Goal: Find specific page/section

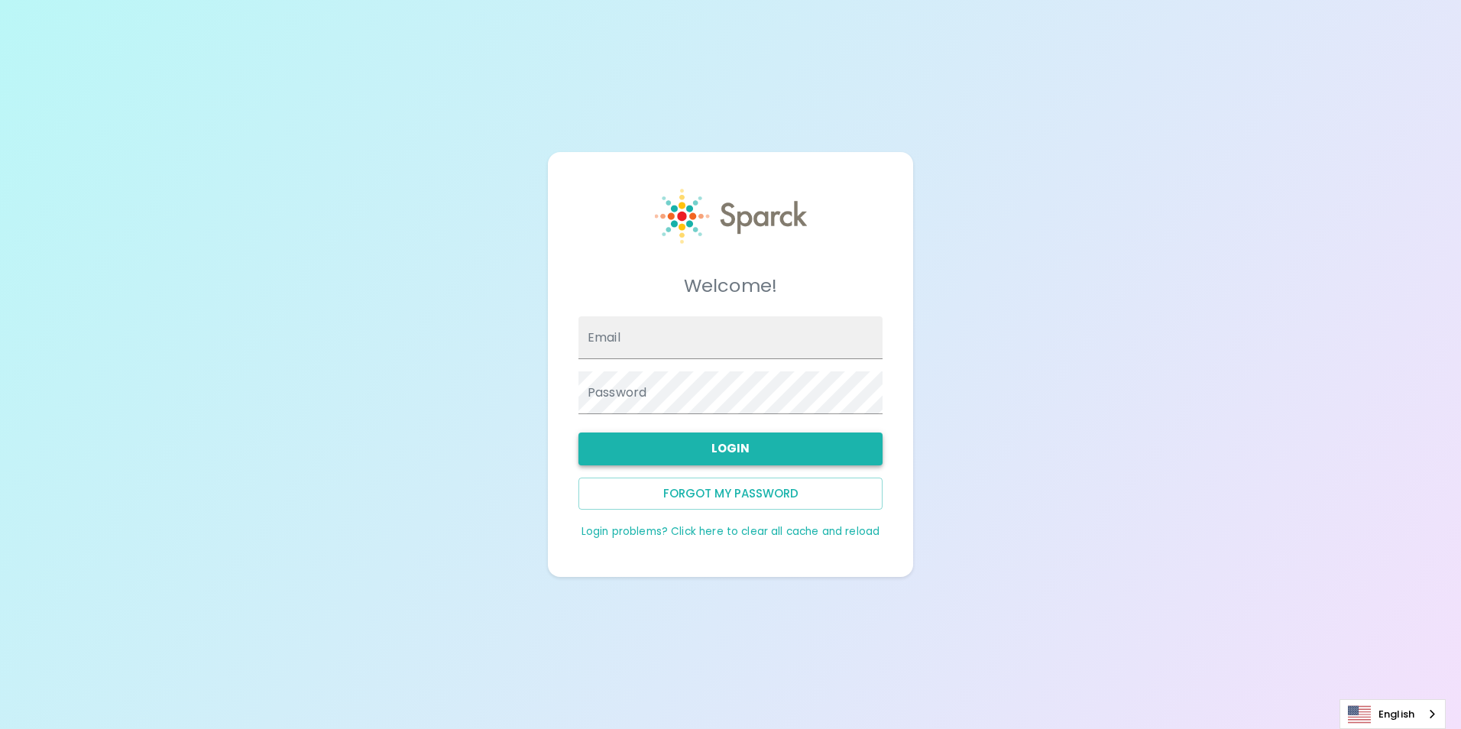
type input "[EMAIL_ADDRESS][DOMAIN_NAME]"
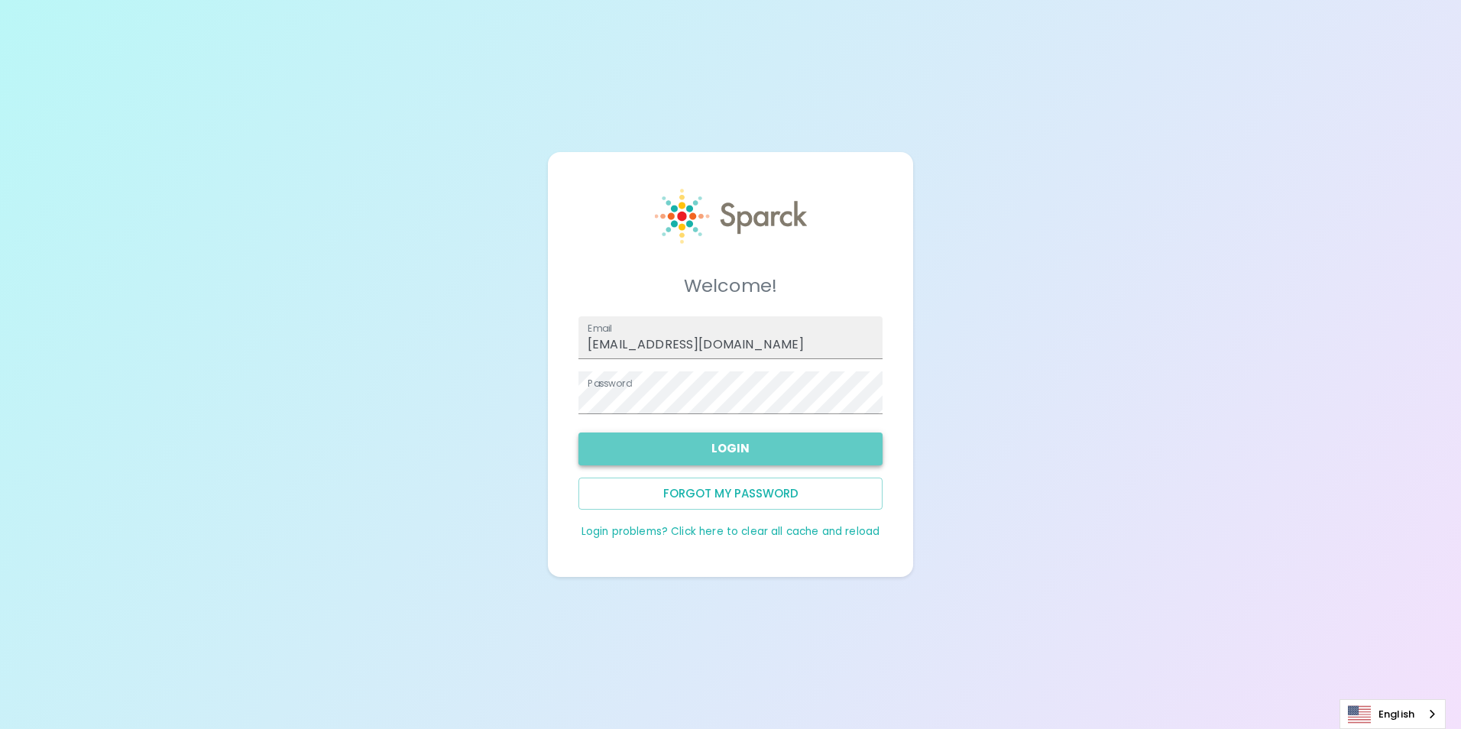
click at [724, 448] on button "Login" at bounding box center [730, 448] width 304 height 32
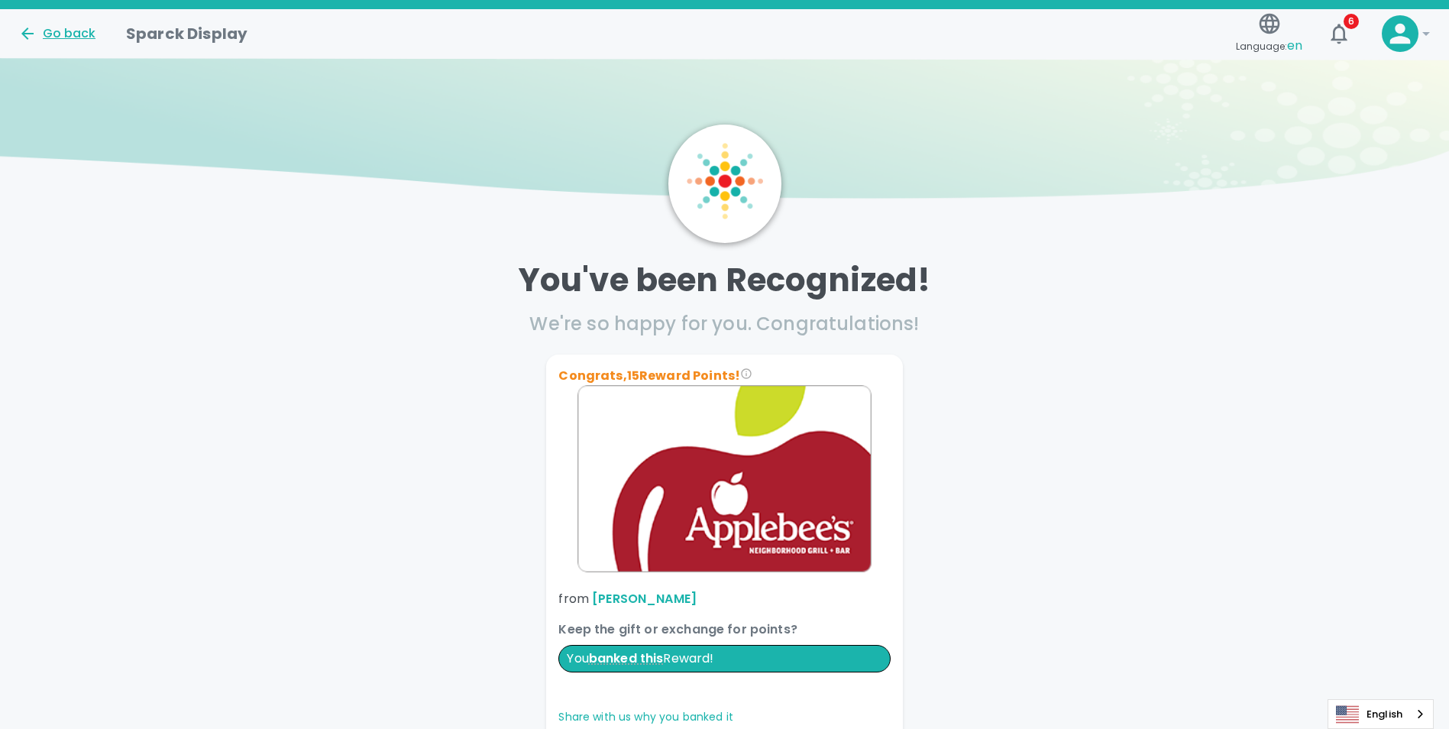
click at [74, 29] on div "Go back" at bounding box center [56, 33] width 77 height 18
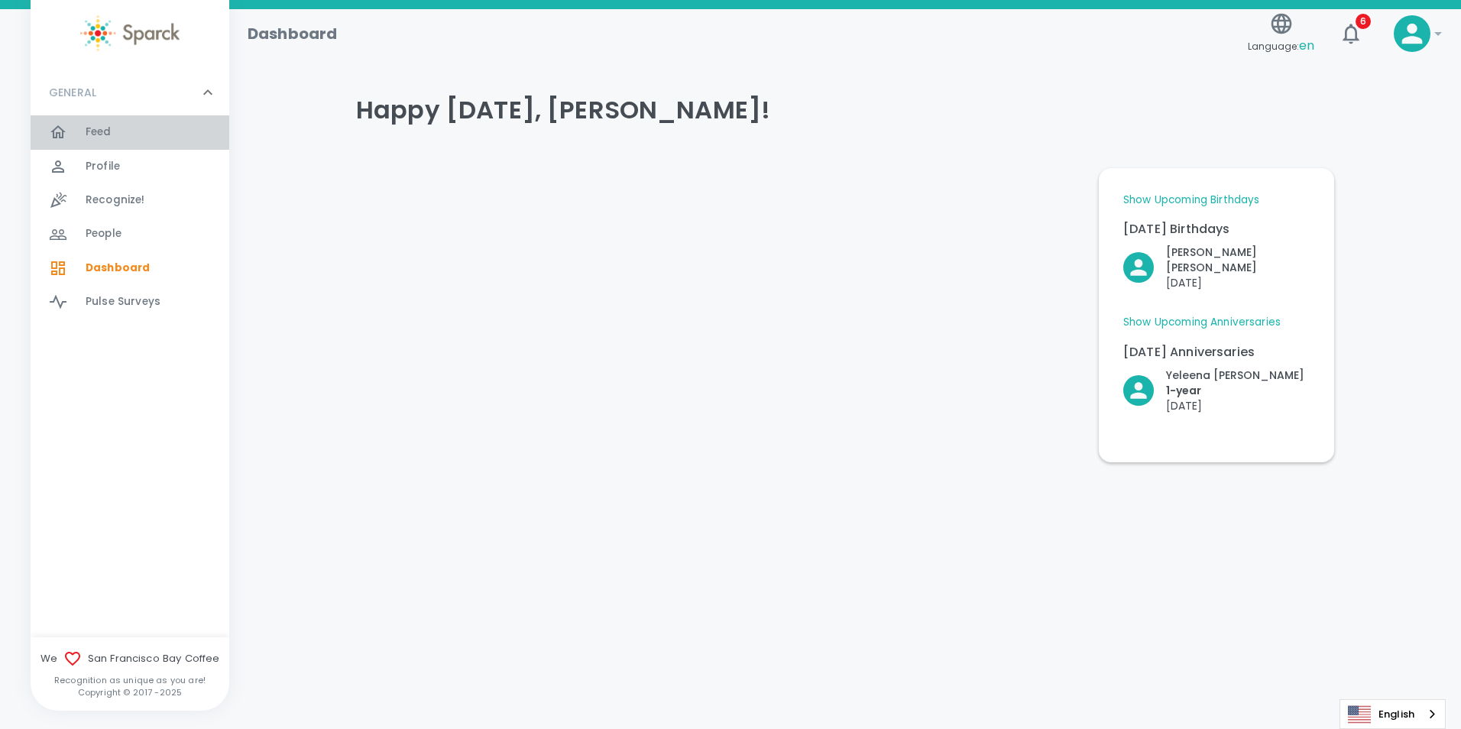
click at [86, 128] on span "Feed" at bounding box center [99, 132] width 26 height 15
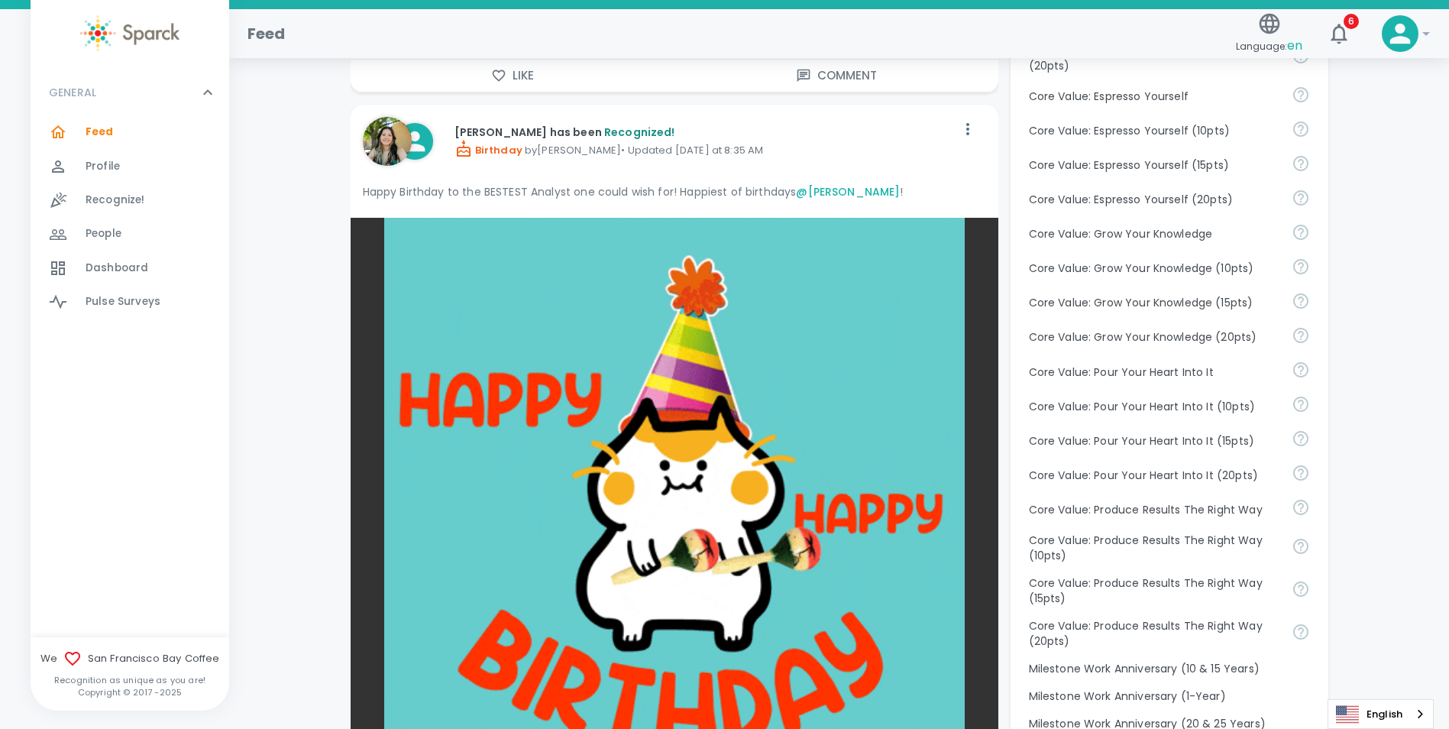
scroll to position [917, 0]
